Goal: Task Accomplishment & Management: Use online tool/utility

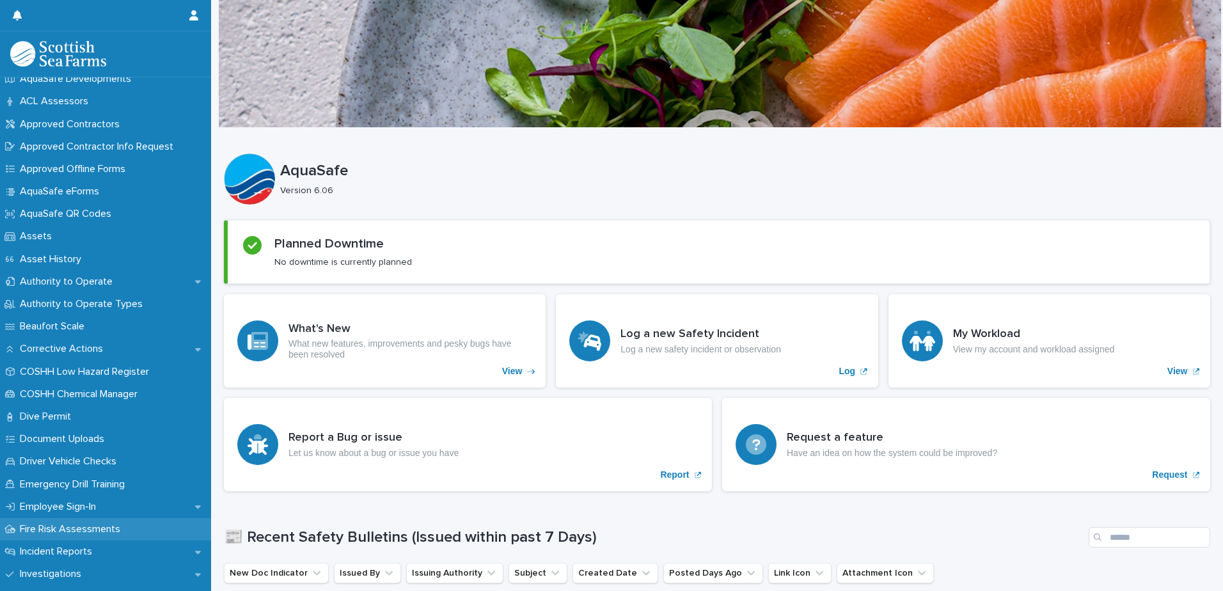
scroll to position [128, 0]
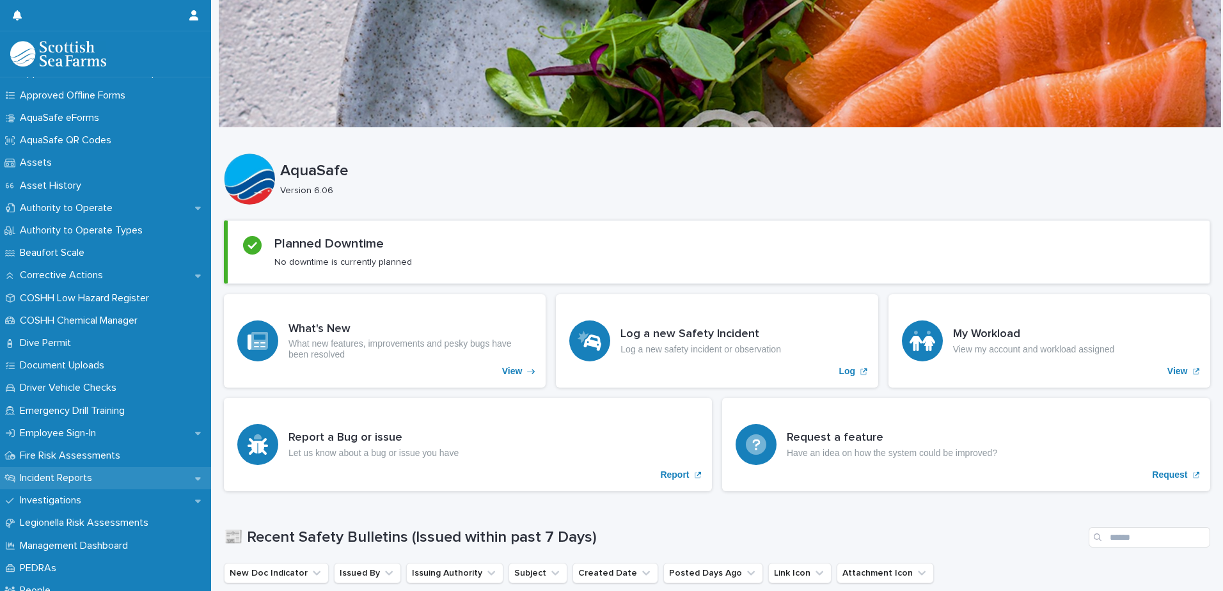
click at [131, 484] on div "Incident Reports" at bounding box center [105, 478] width 211 height 22
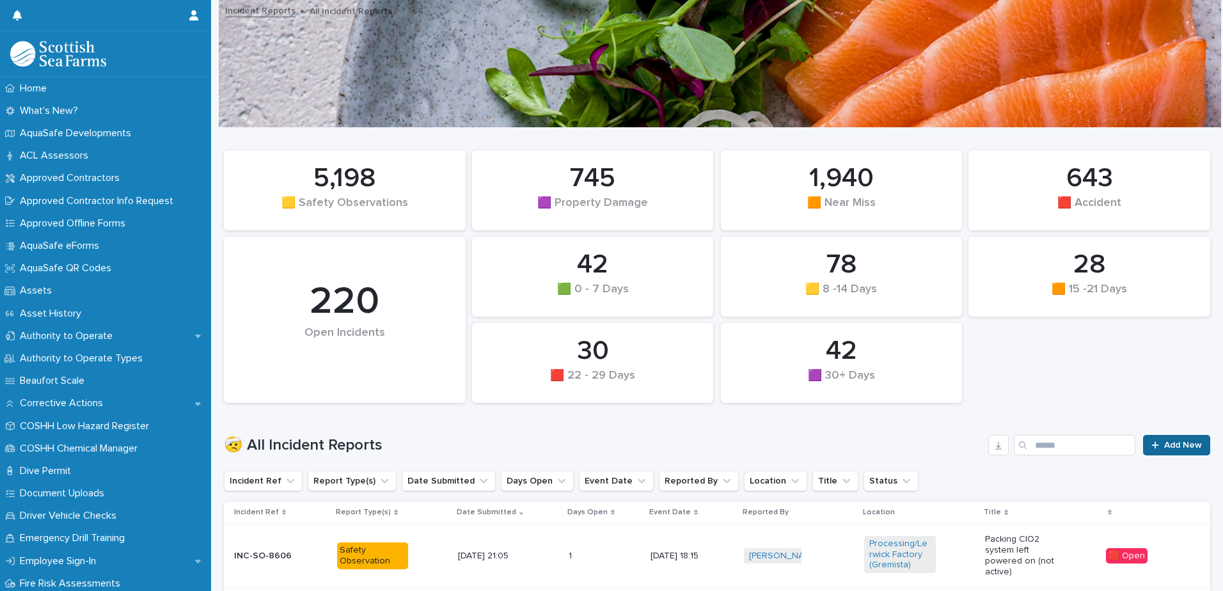
click at [1143, 444] on link "Add New" at bounding box center [1176, 445] width 67 height 20
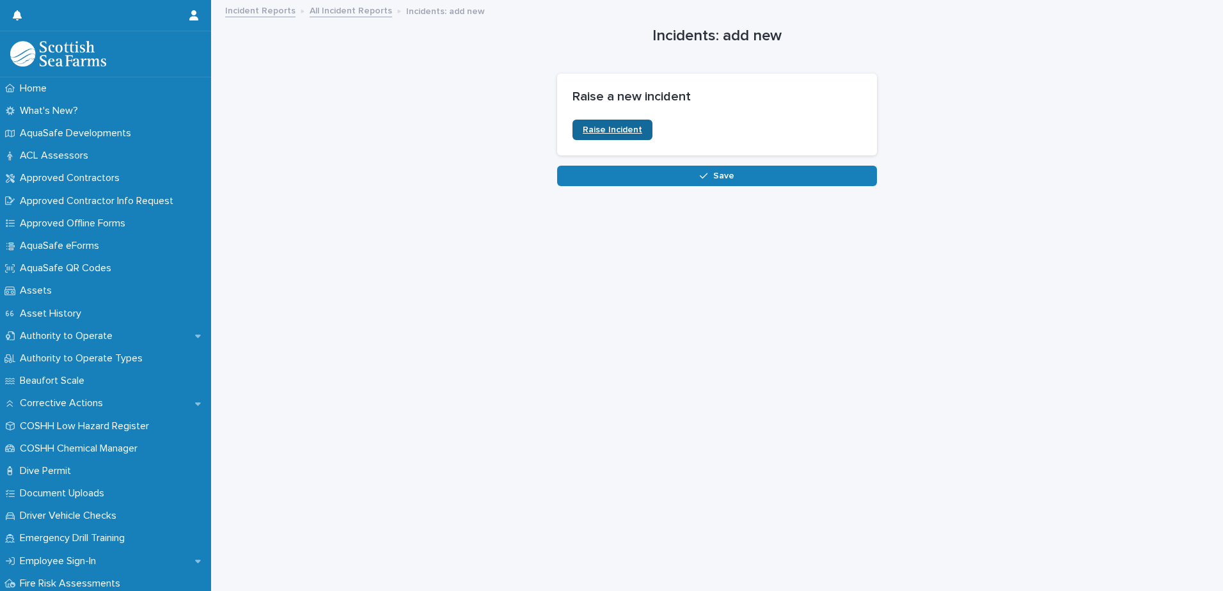
drag, startPoint x: 560, startPoint y: 124, endPoint x: 577, endPoint y: 127, distance: 16.9
click at [570, 127] on section "Raise a new incident ••• Raise Incident" at bounding box center [717, 115] width 320 height 82
click at [583, 127] on span "Raise Incident" at bounding box center [613, 129] width 60 height 9
click at [89, 94] on div "Home" at bounding box center [105, 88] width 211 height 22
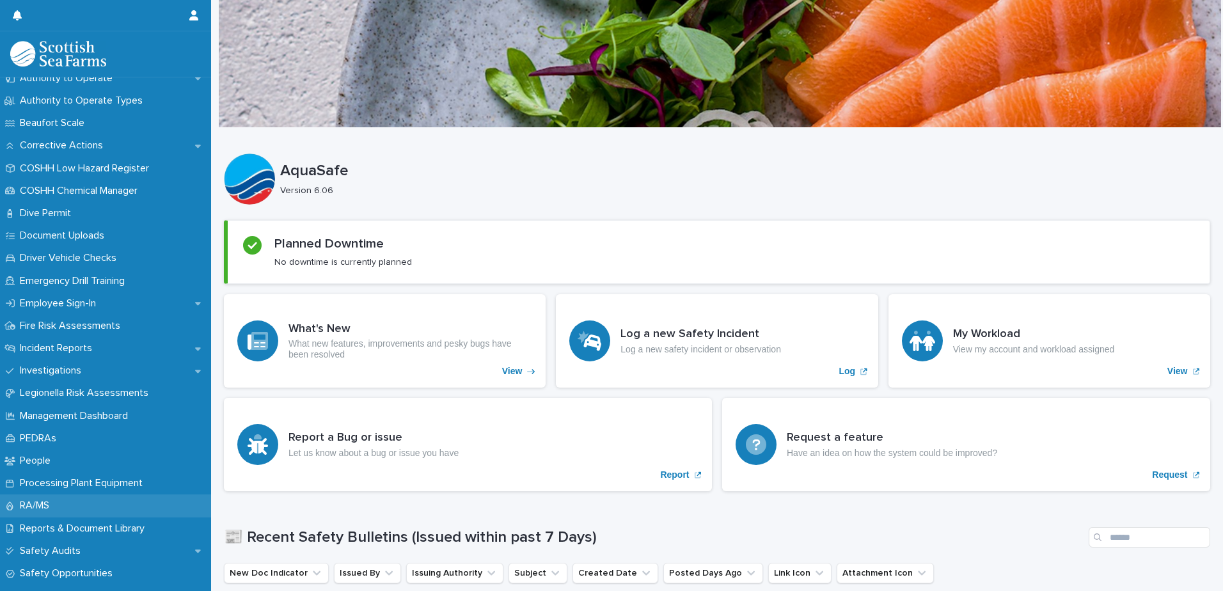
scroll to position [256, 0]
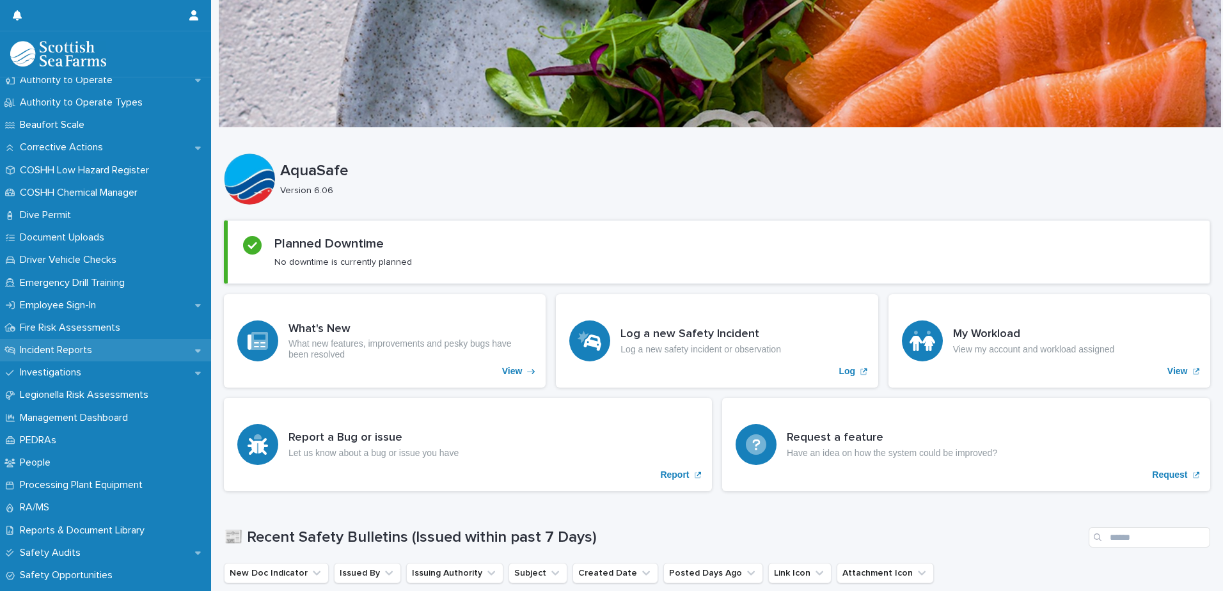
click at [77, 356] on p "Incident Reports" at bounding box center [59, 350] width 88 height 12
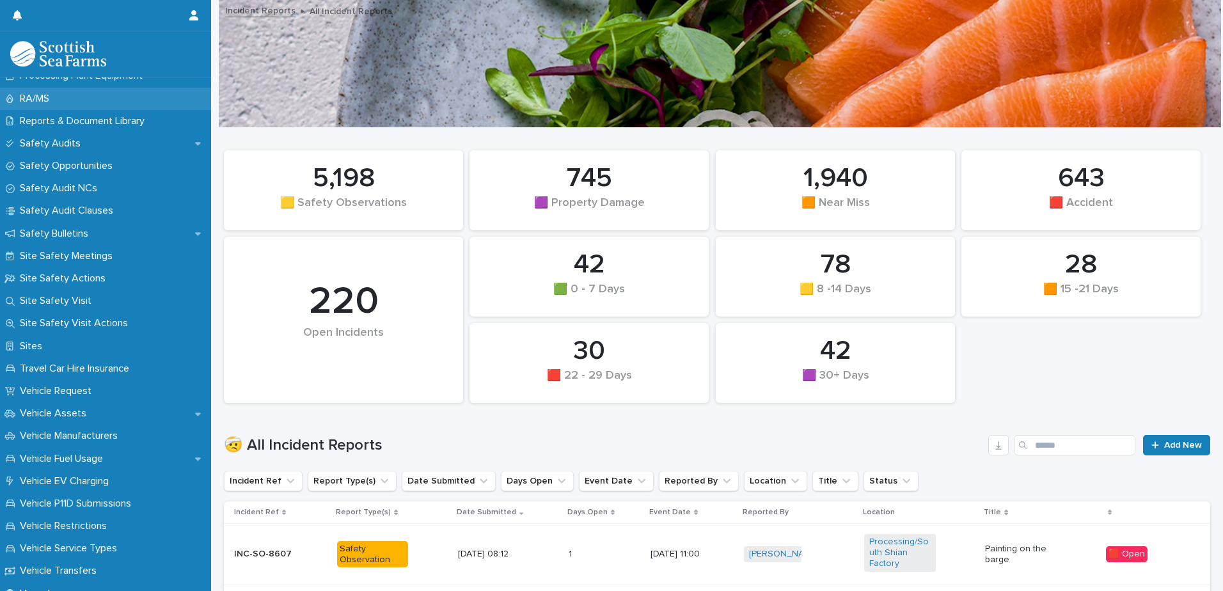
scroll to position [768, 0]
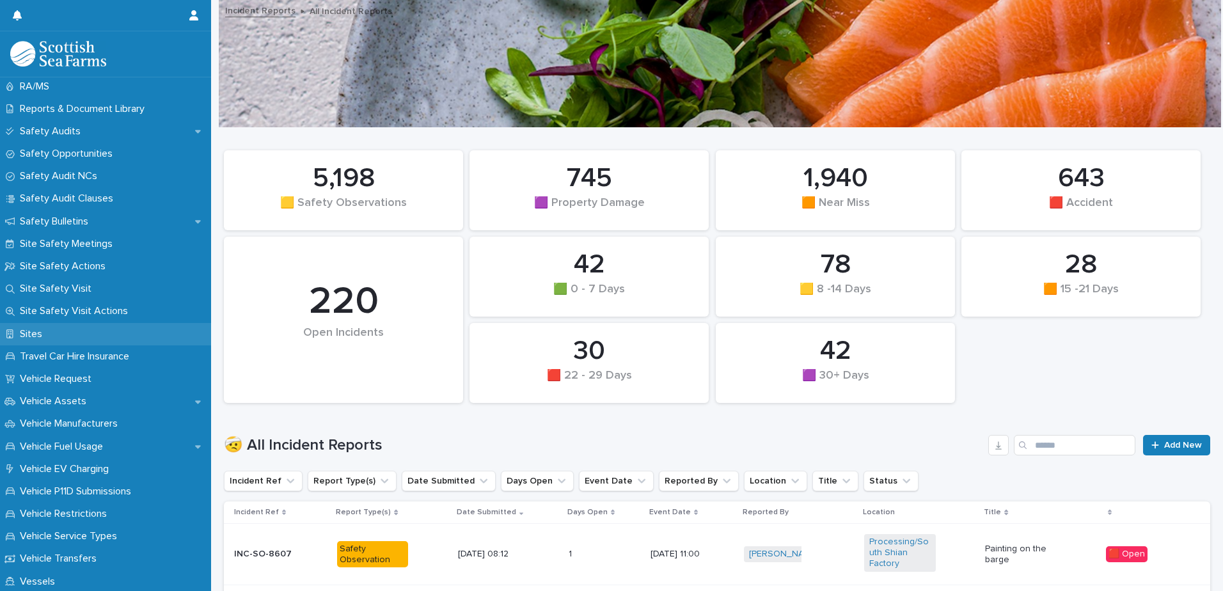
click at [60, 340] on div "Sites" at bounding box center [105, 334] width 211 height 22
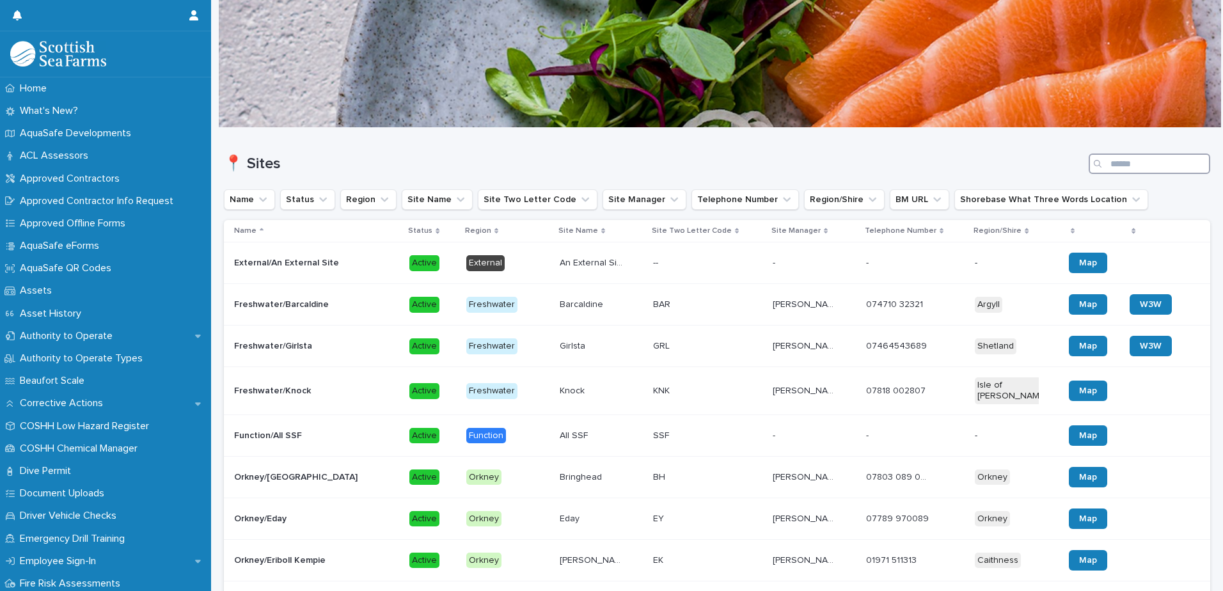
click at [1130, 168] on input "Search" at bounding box center [1150, 164] width 122 height 20
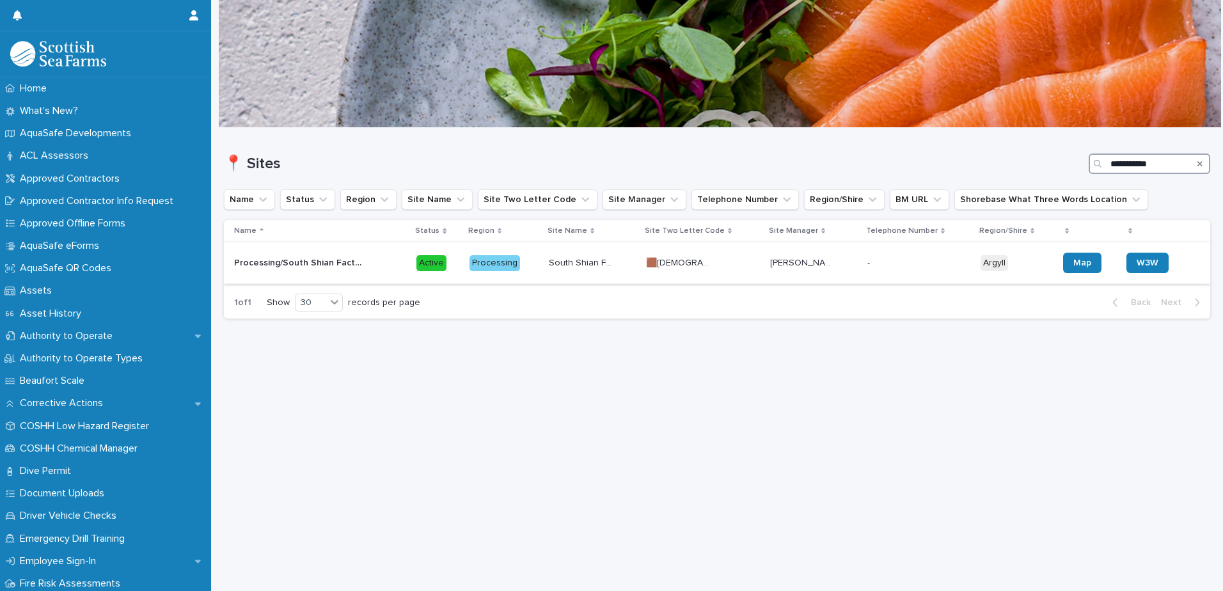
type input "**********"
click at [822, 267] on p "[PERSON_NAME]" at bounding box center [803, 261] width 67 height 13
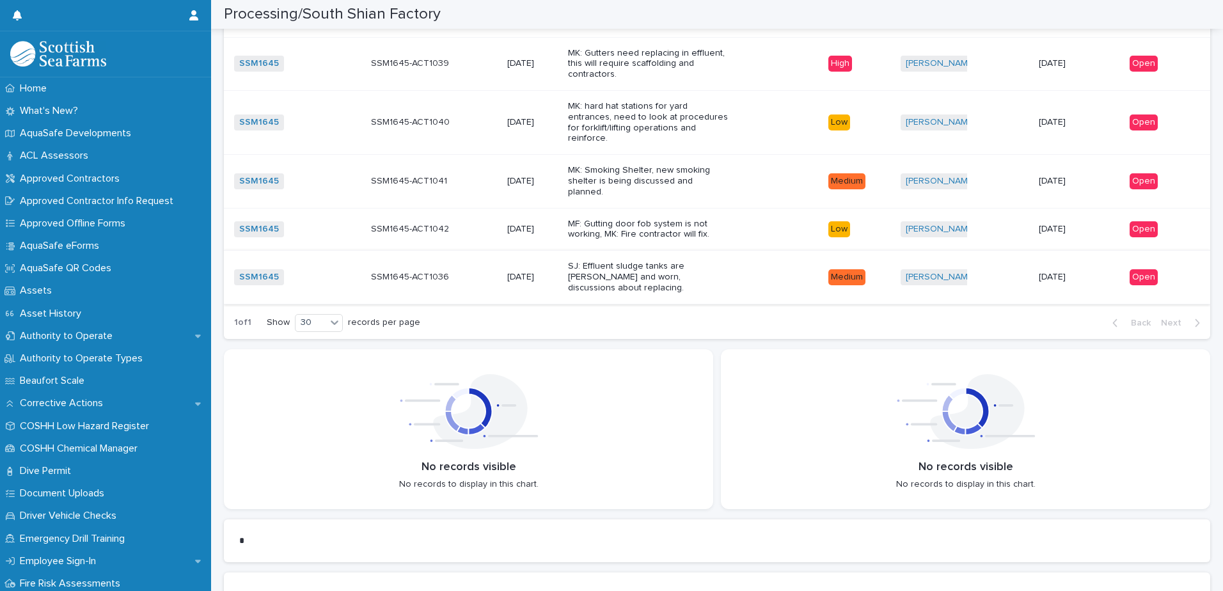
scroll to position [3583, 0]
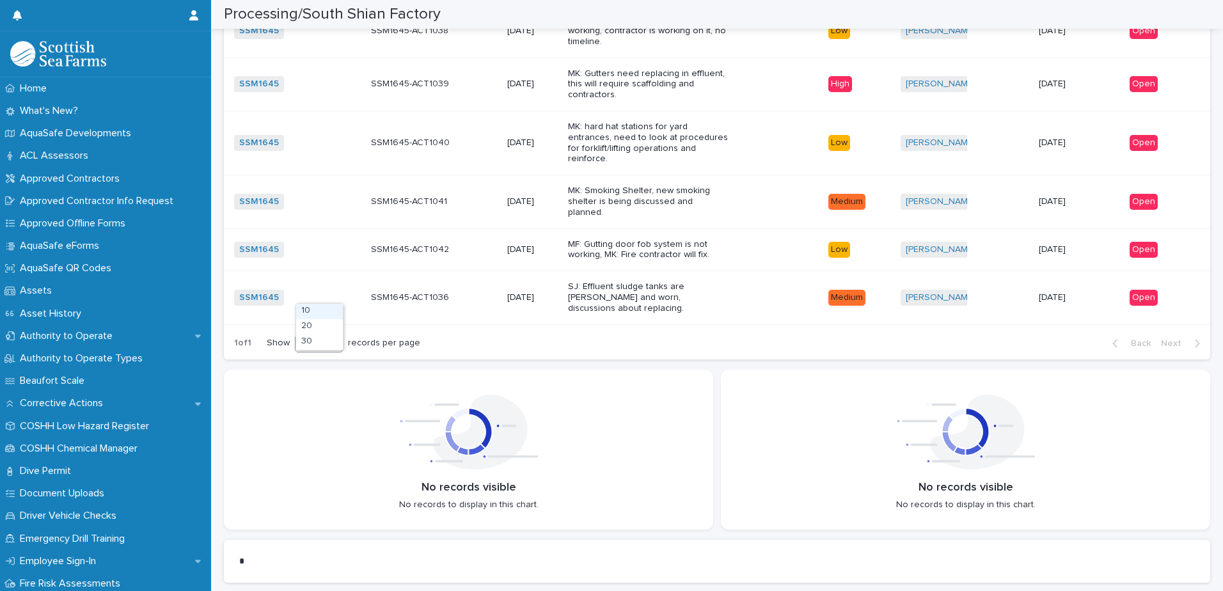
click at [339, 337] on icon at bounding box center [334, 343] width 13 height 13
click at [321, 345] on div "30" at bounding box center [319, 342] width 47 height 15
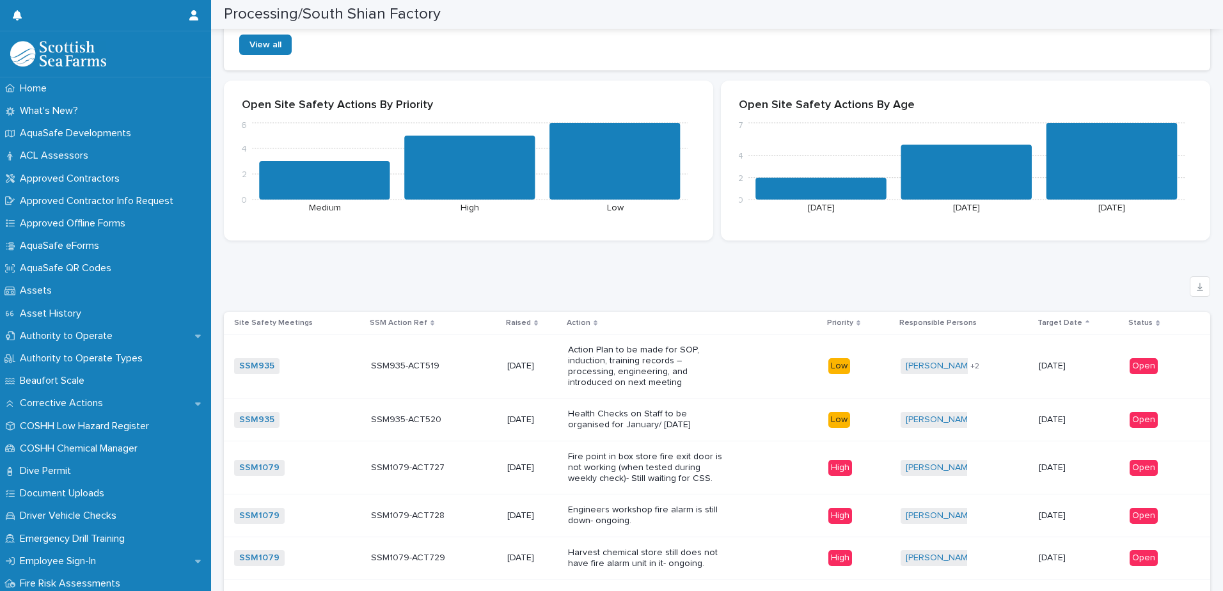
scroll to position [2879, 0]
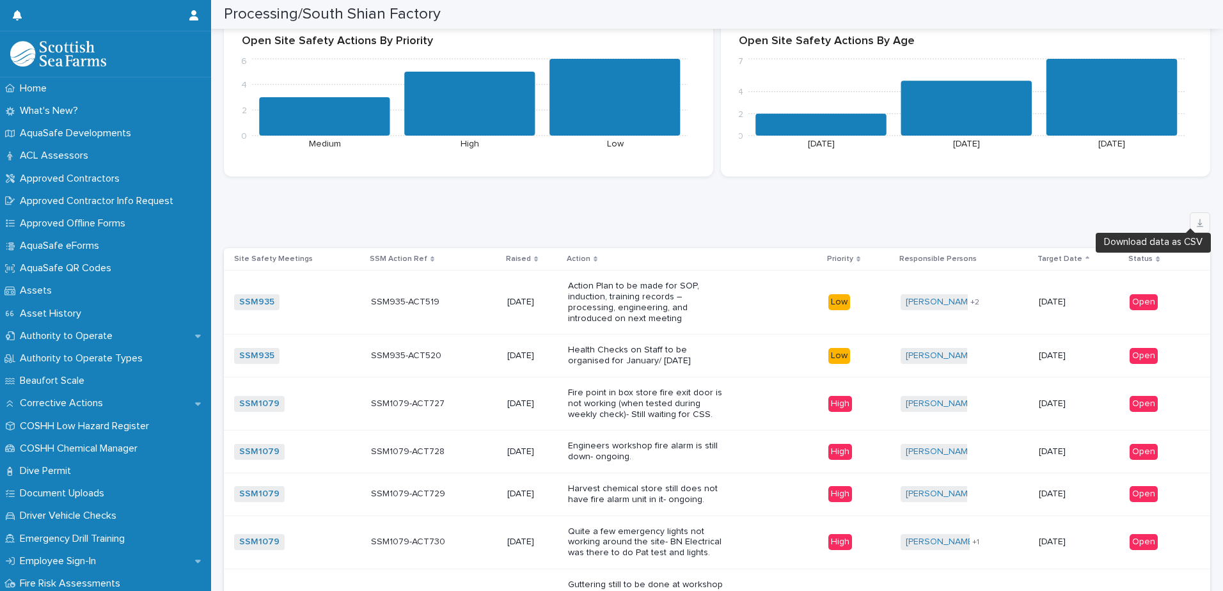
click at [1195, 218] on icon "button" at bounding box center [1200, 223] width 10 height 10
drag, startPoint x: 891, startPoint y: 179, endPoint x: 907, endPoint y: 169, distance: 18.5
click at [891, 179] on div "Loading... Saving… Open Site Safety Actions By Priority 0 2 4 6 Medium High Low…" at bounding box center [717, 102] width 987 height 170
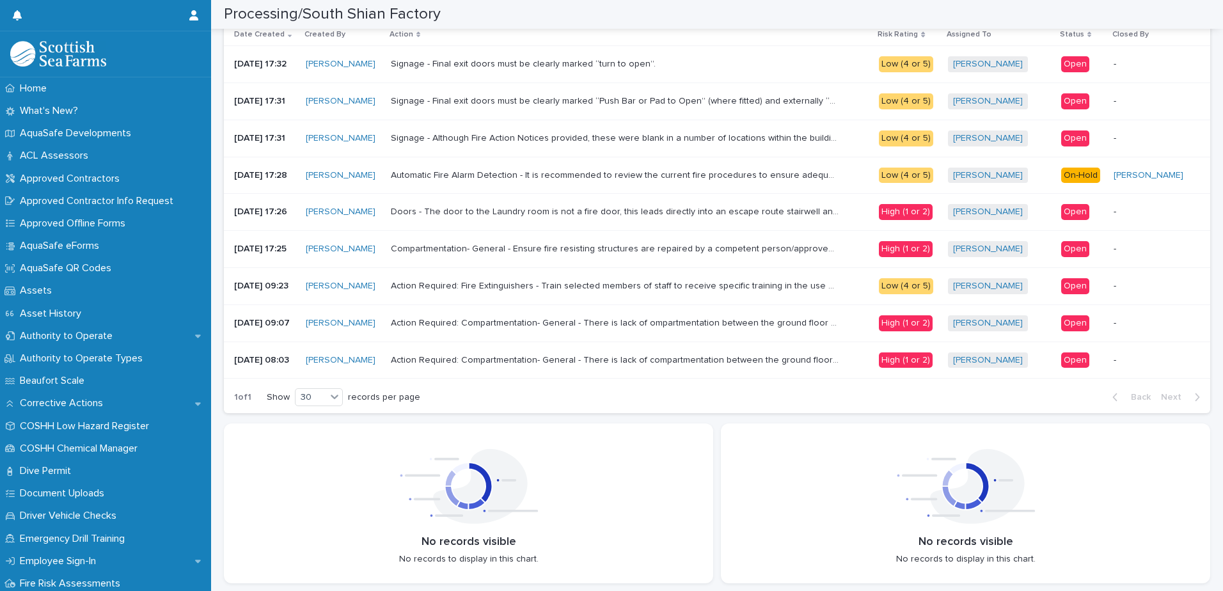
scroll to position [1495, 0]
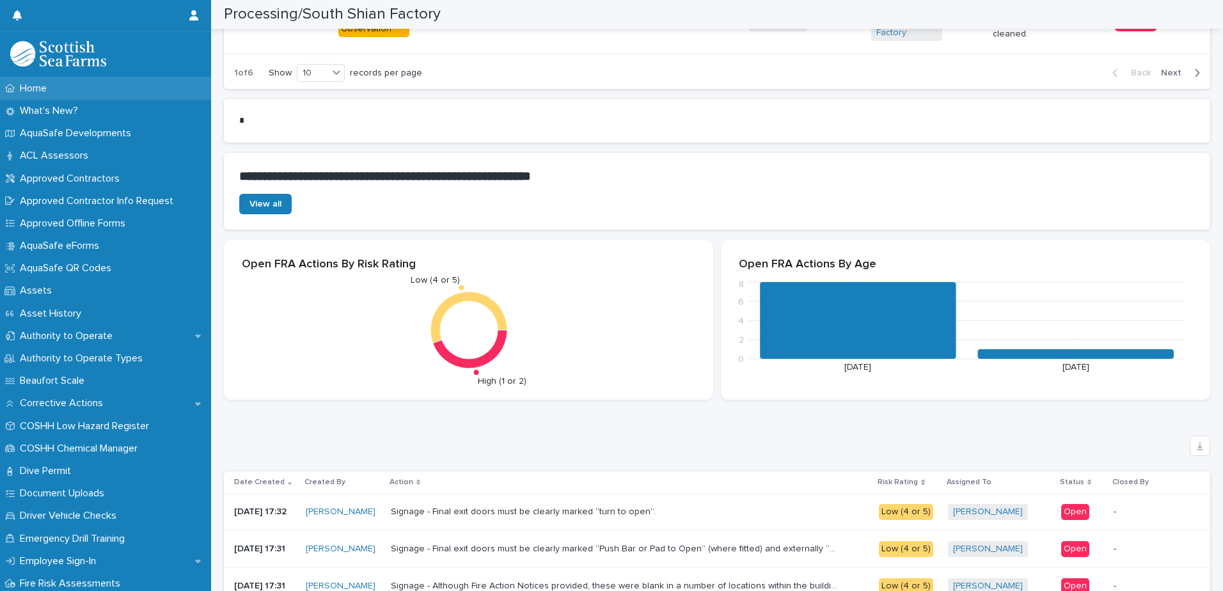
click at [47, 90] on p "Home" at bounding box center [36, 89] width 42 height 12
